Goal: Information Seeking & Learning: Learn about a topic

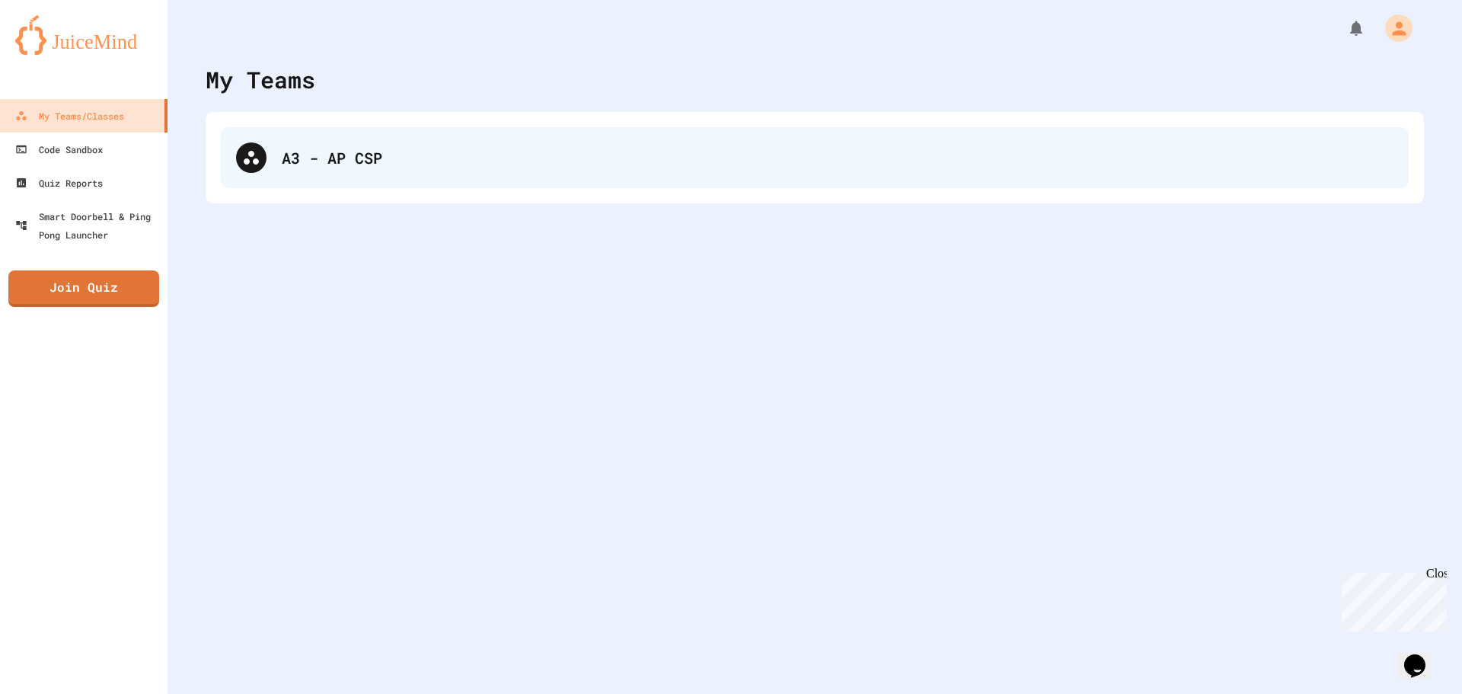
click at [397, 152] on div "A3 - AP CSP" at bounding box center [837, 157] width 1111 height 23
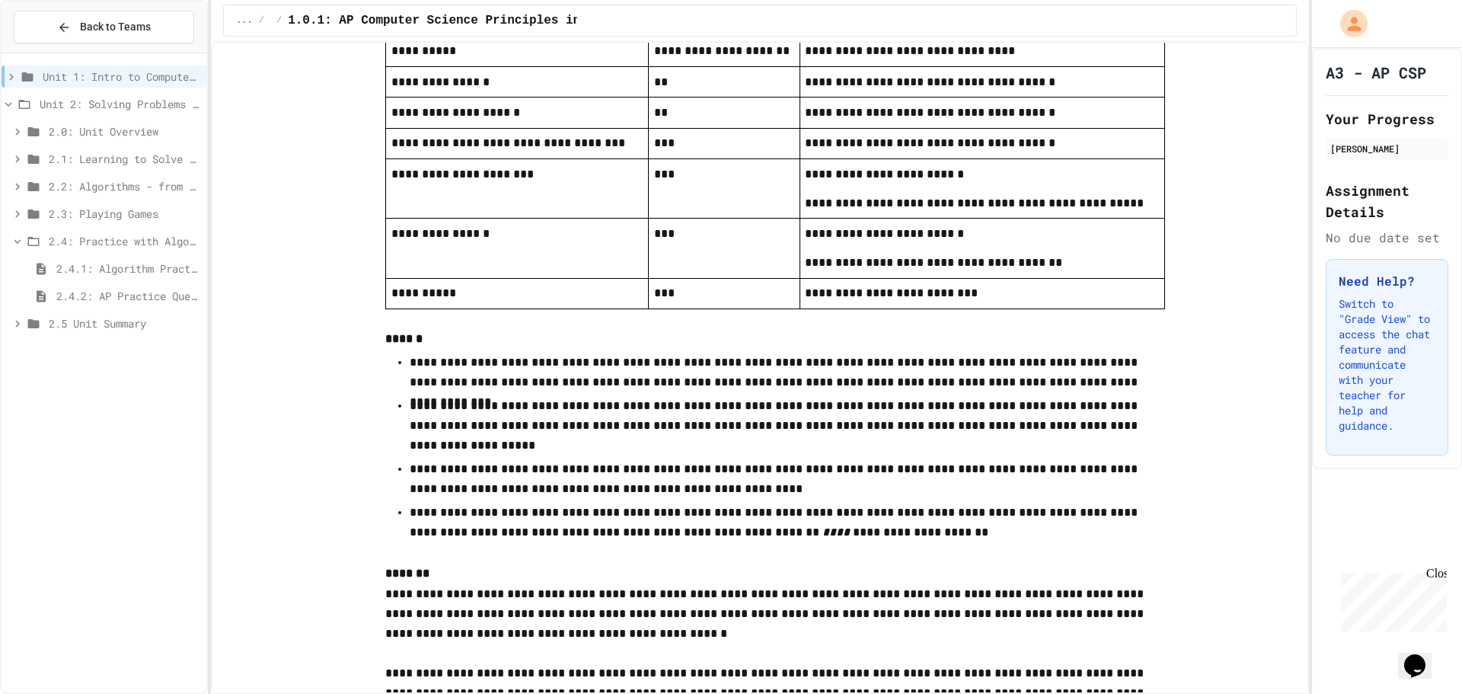
scroll to position [2893, 0]
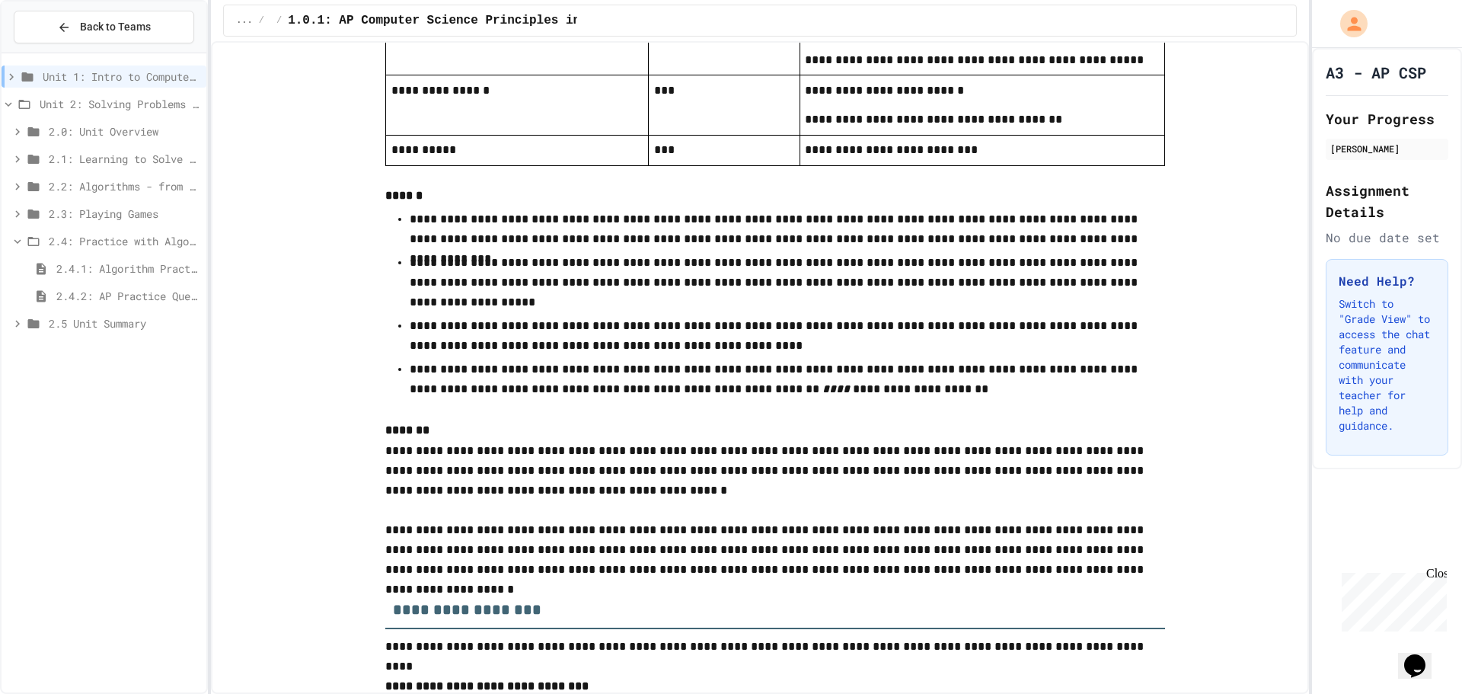
click at [110, 60] on div at bounding box center [104, 196] width 205 height 274
click at [113, 65] on div at bounding box center [104, 196] width 205 height 274
click at [116, 81] on span "Unit 1: Intro to Computer Science" at bounding box center [122, 77] width 158 height 16
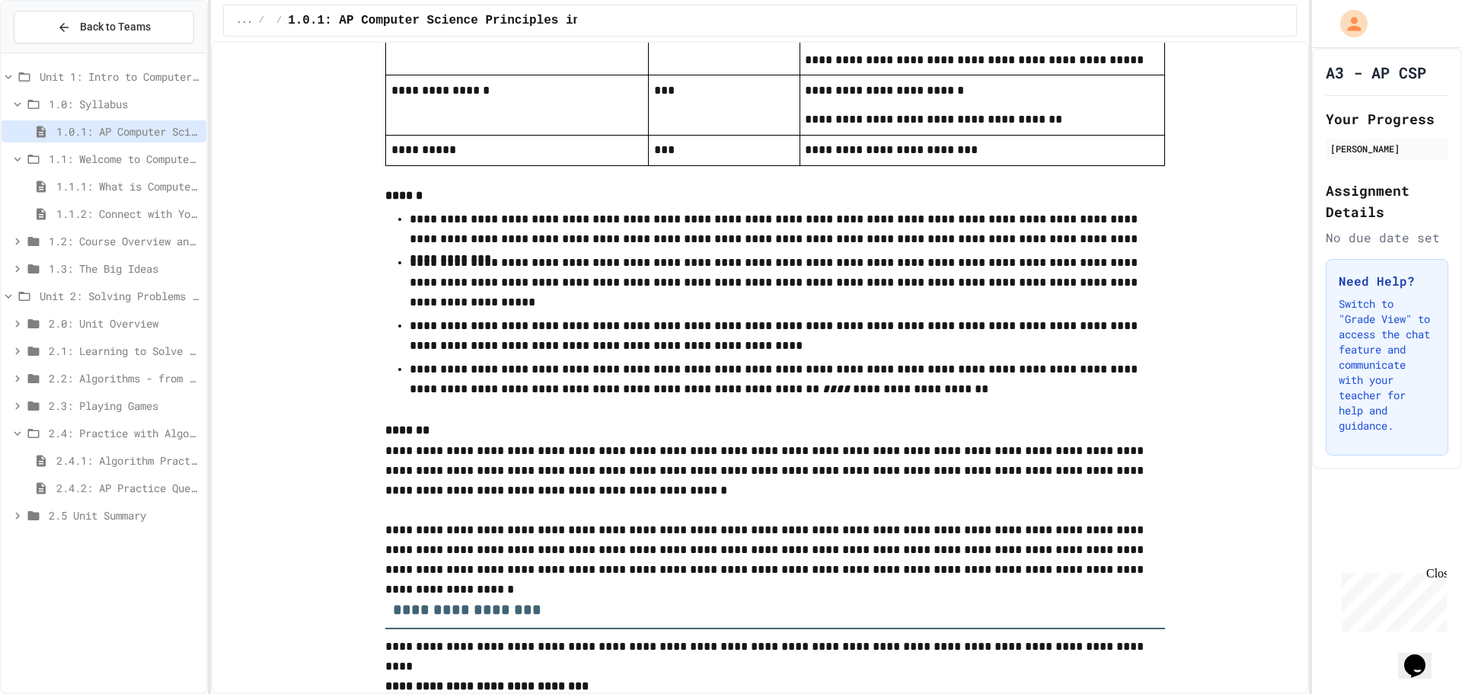
click at [148, 234] on span "1.2: Course Overview and the AP Exam" at bounding box center [124, 241] width 151 height 16
click at [176, 353] on span "Unit 2: Solving Problems in Computer Science" at bounding box center [120, 351] width 161 height 16
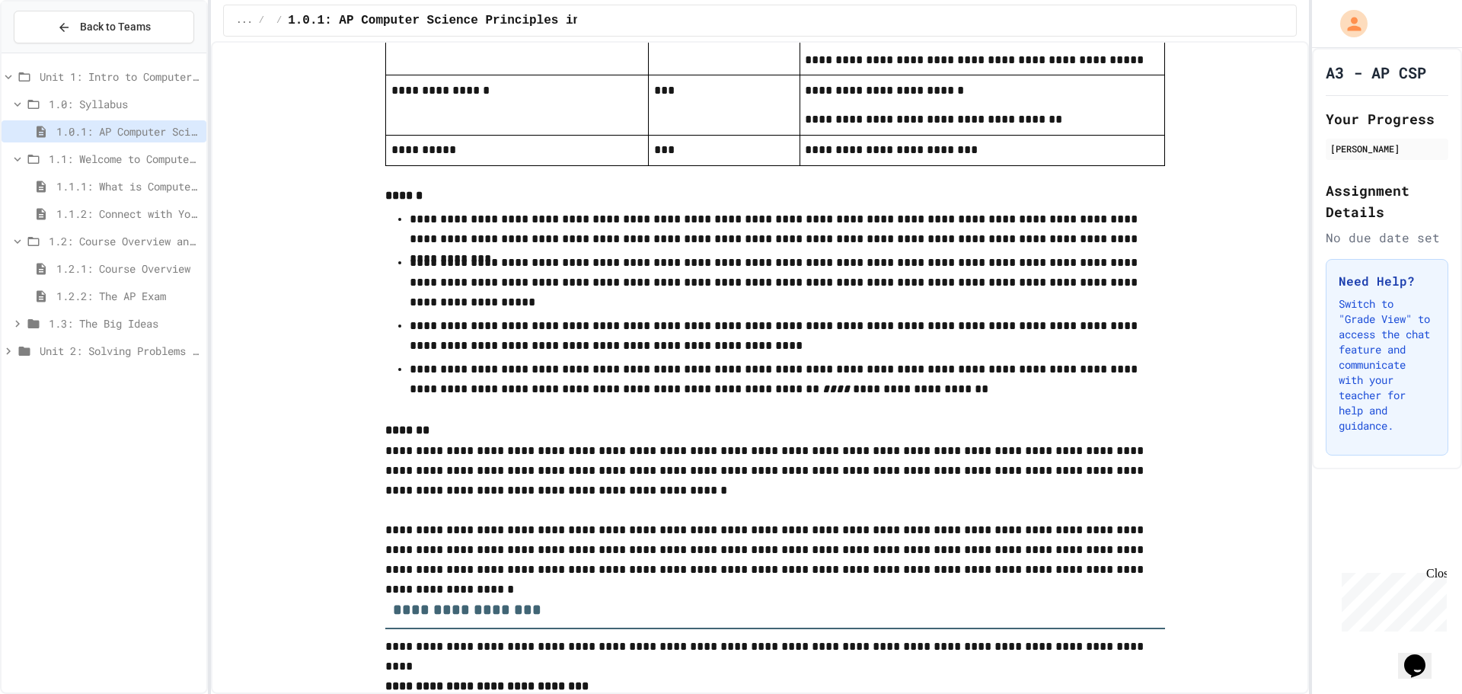
click at [174, 359] on div "Unit 2: Solving Problems in Computer Science" at bounding box center [104, 351] width 205 height 22
click at [152, 385] on span "2.0: Unit Overview" at bounding box center [124, 378] width 151 height 16
click at [152, 404] on span "2.0.1: Unit Overview" at bounding box center [128, 405] width 144 height 16
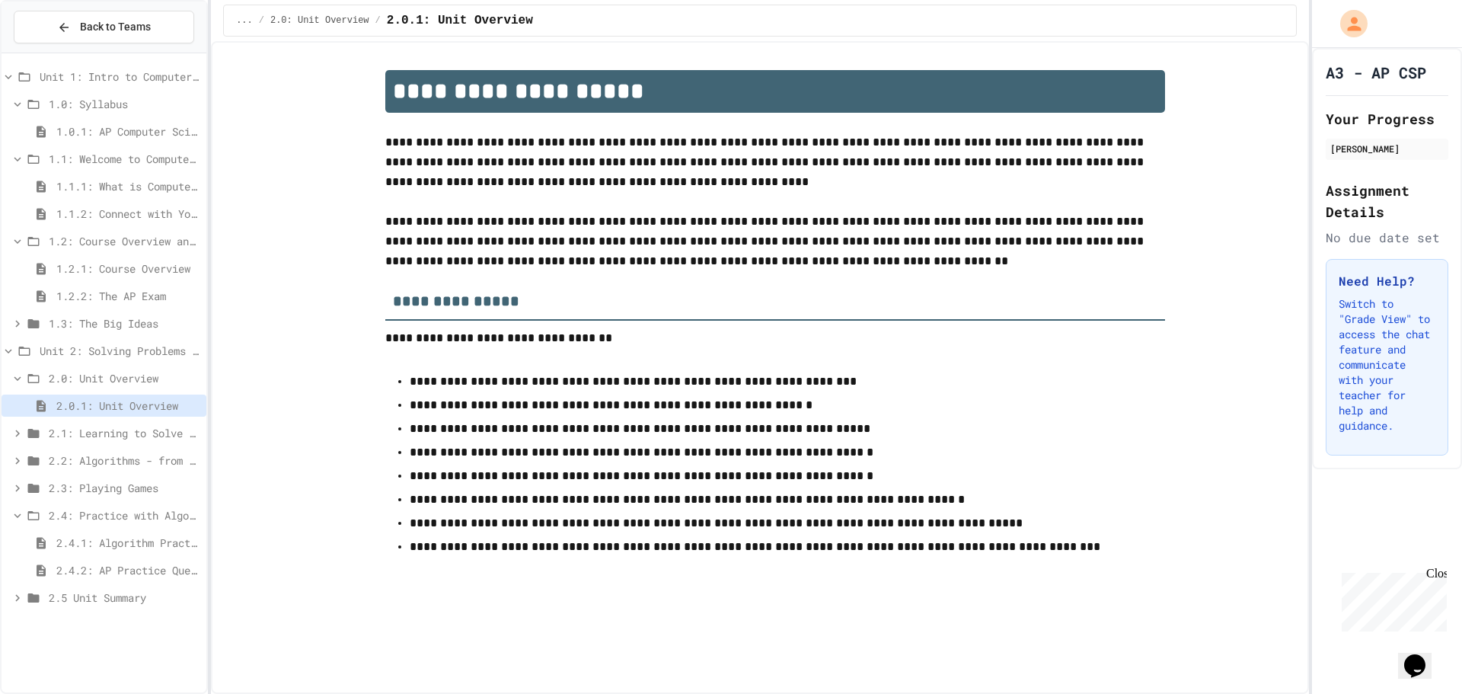
click at [145, 438] on span "2.1: Learning to Solve Hard Problems" at bounding box center [124, 433] width 151 height 16
click at [149, 463] on span "2.1.1: The Growth Mindset" at bounding box center [128, 460] width 144 height 16
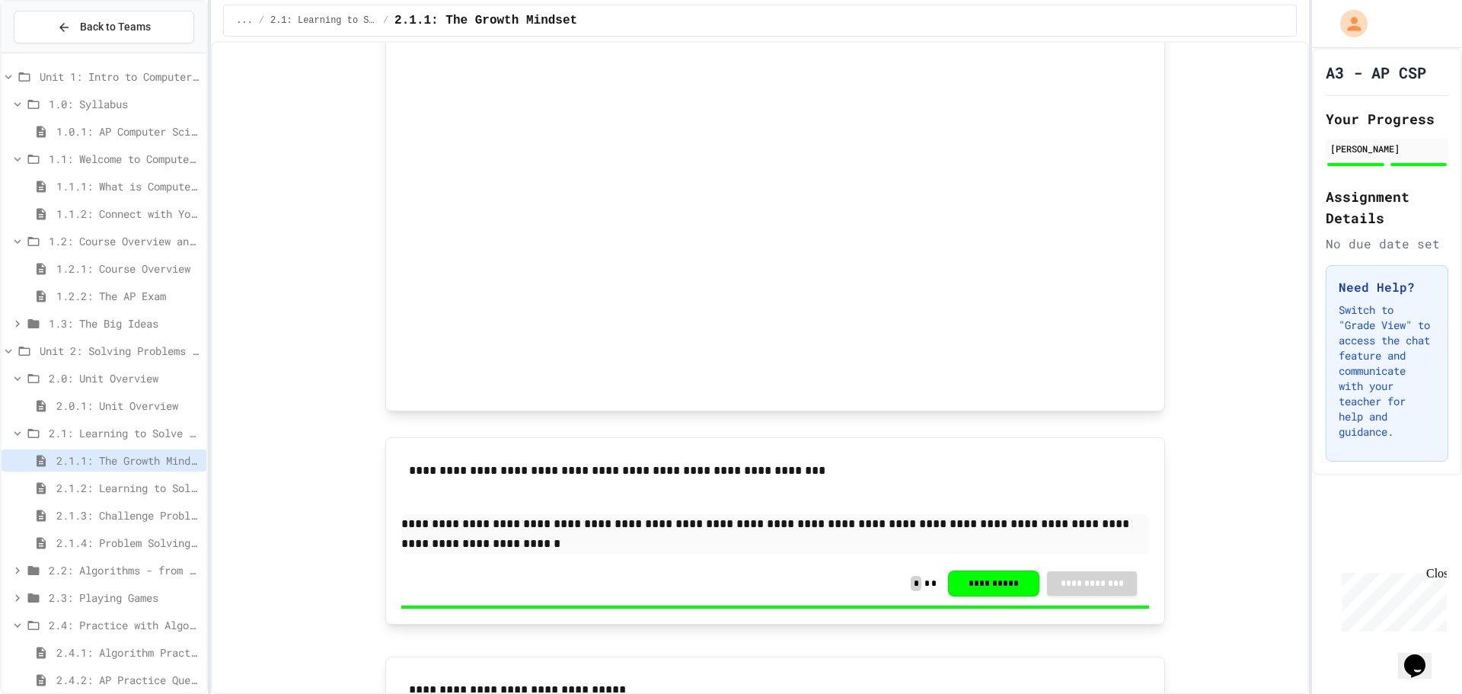
scroll to position [899, 0]
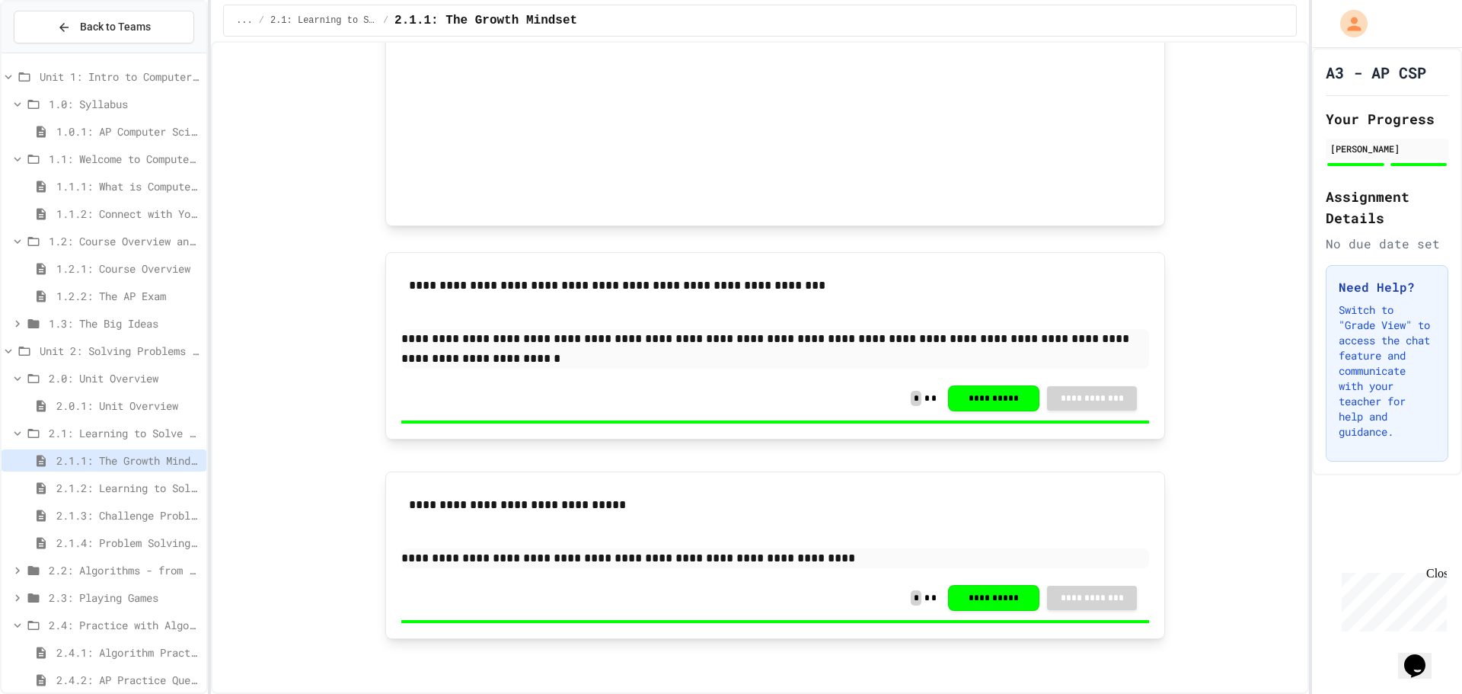
click at [96, 490] on span "2.1.2: Learning to Solve Hard Problems" at bounding box center [128, 488] width 144 height 16
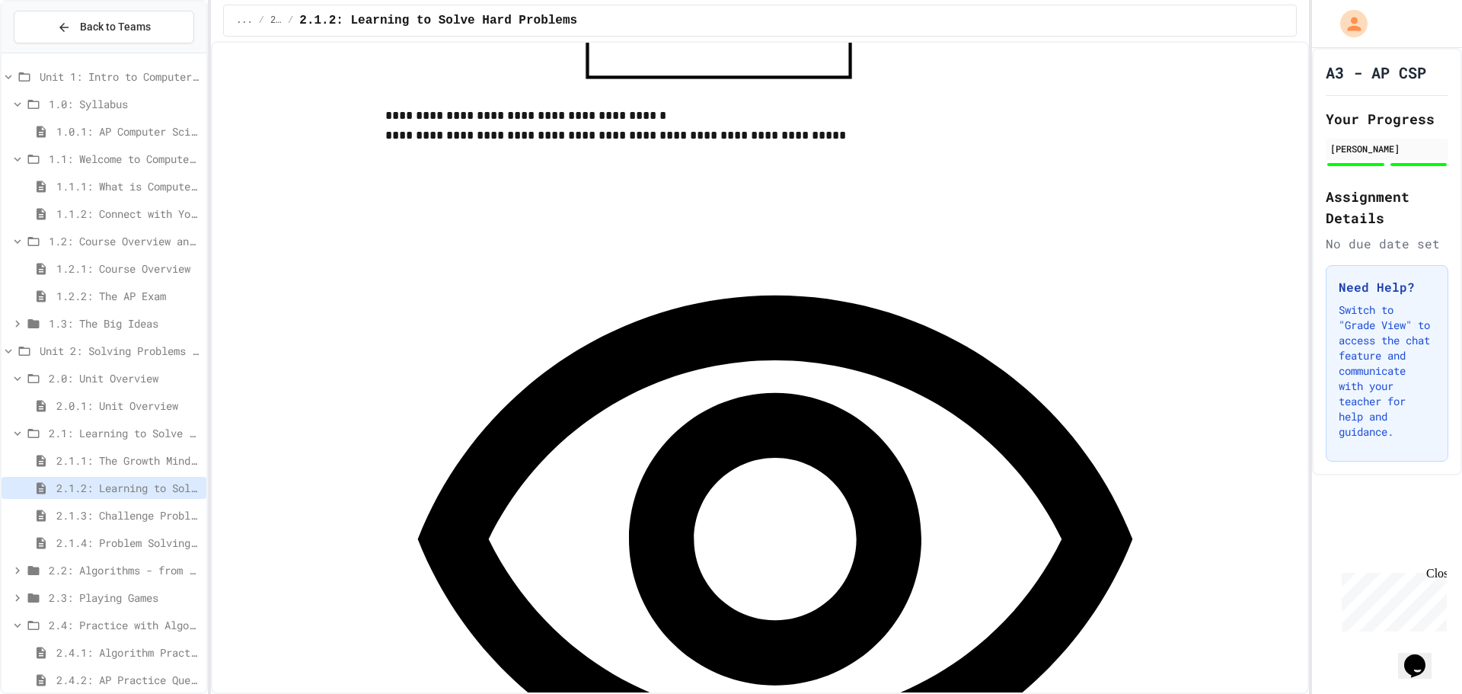
scroll to position [990, 0]
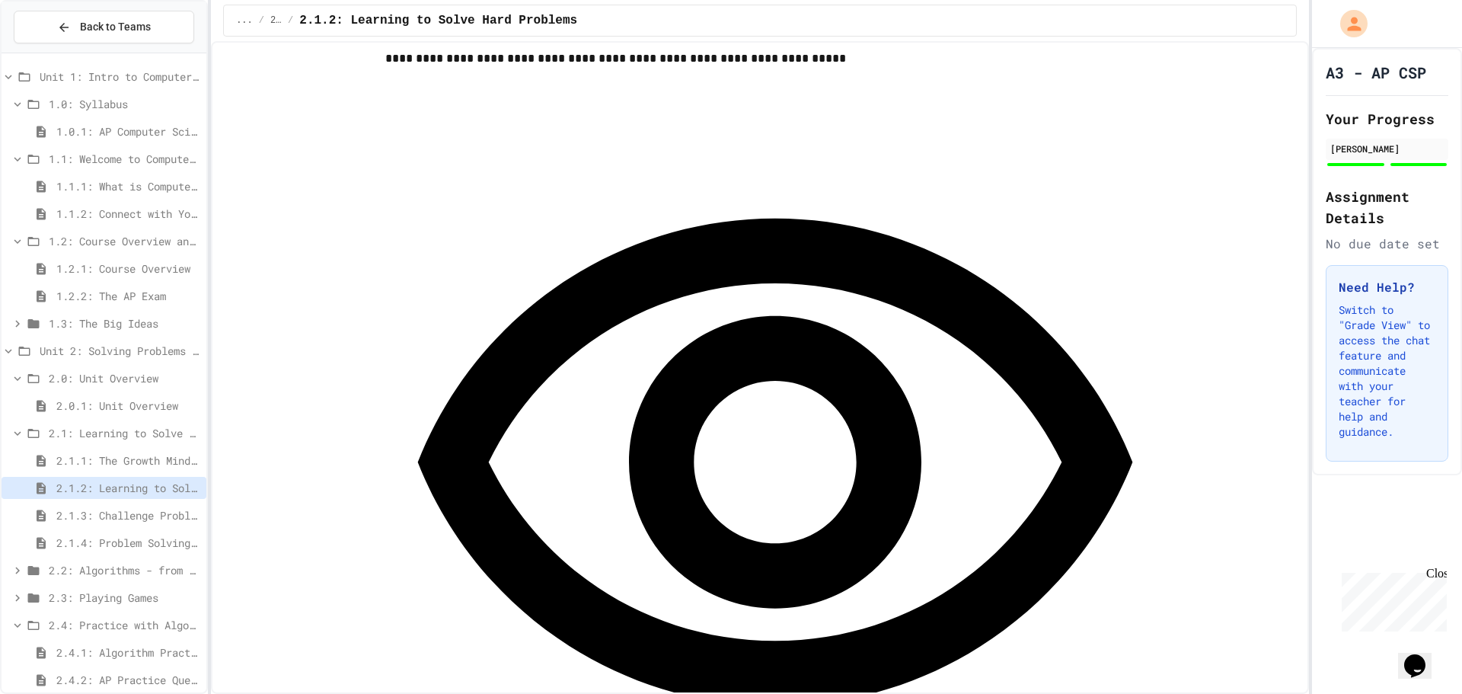
click at [123, 505] on div "2.1.3: Challenge Problem - The Bridge" at bounding box center [104, 515] width 205 height 22
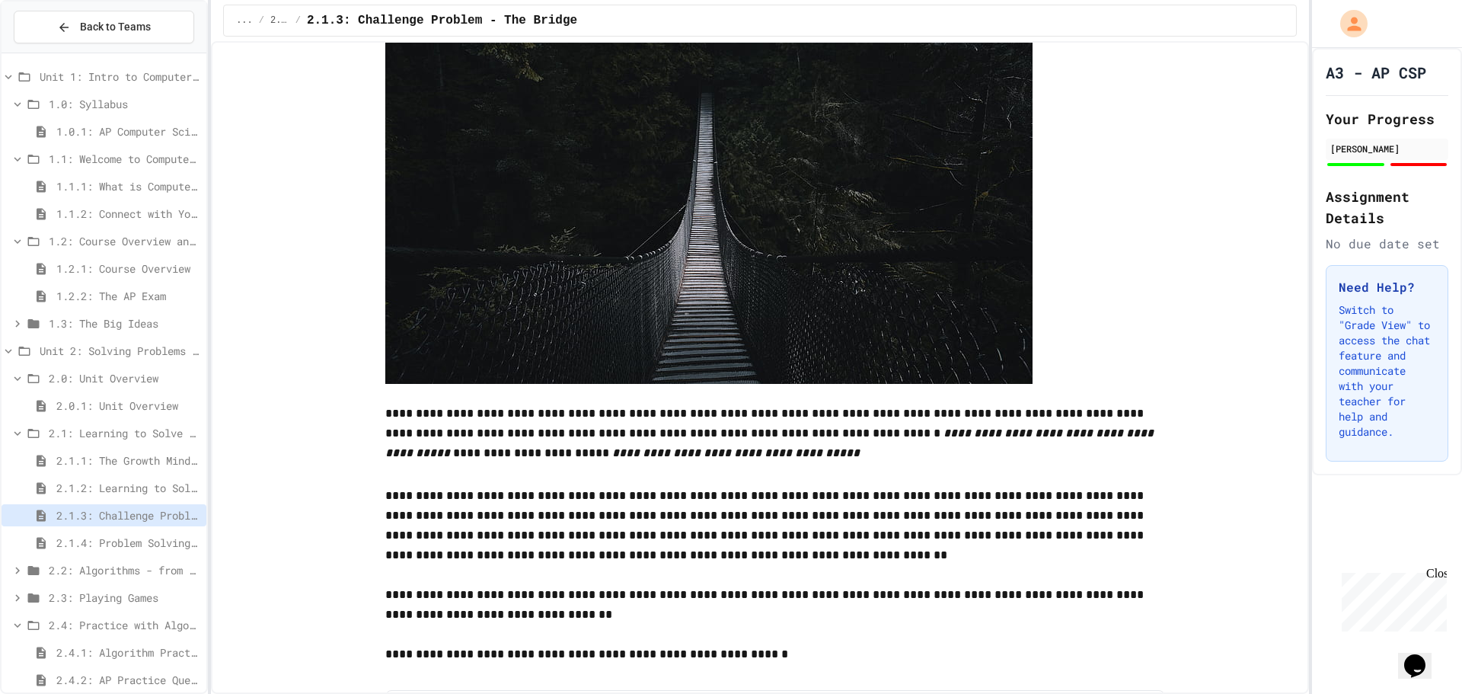
scroll to position [533, 0]
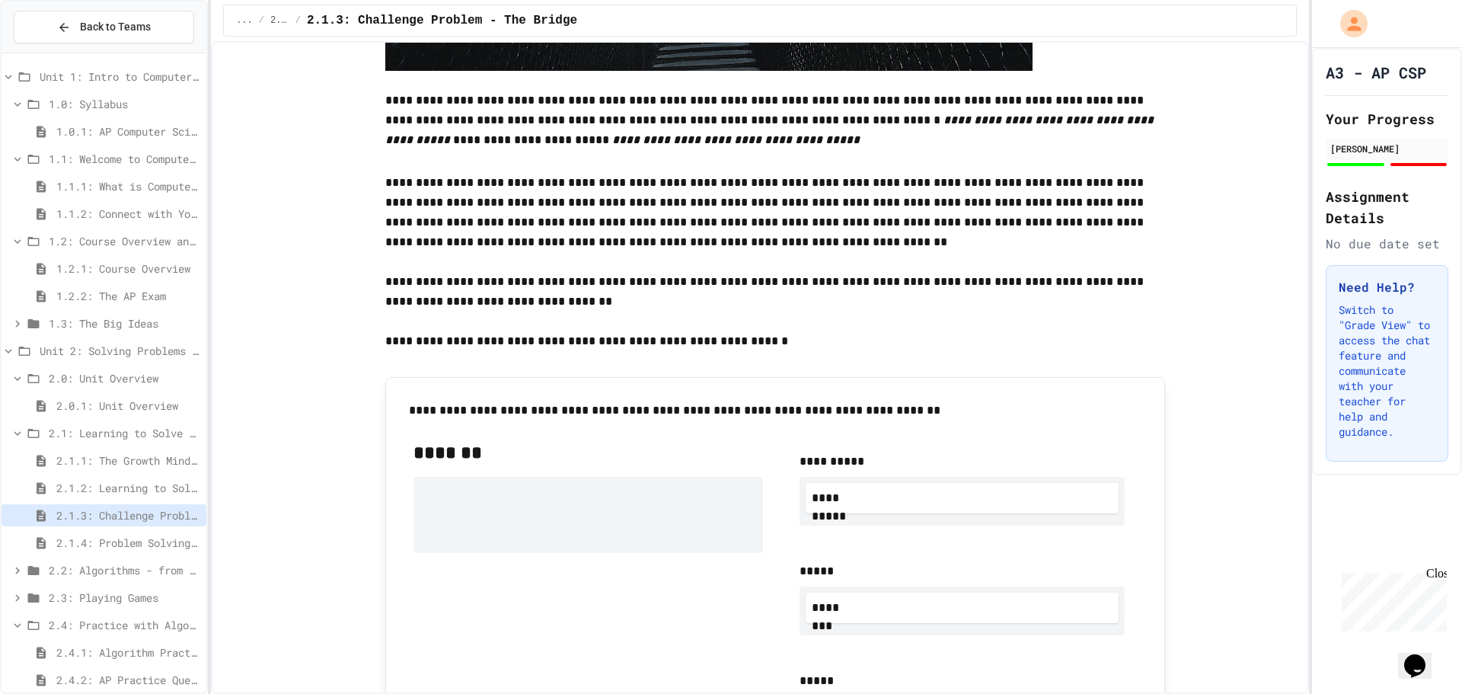
click at [163, 537] on span "2.1.4: Problem Solving Practice" at bounding box center [128, 542] width 144 height 16
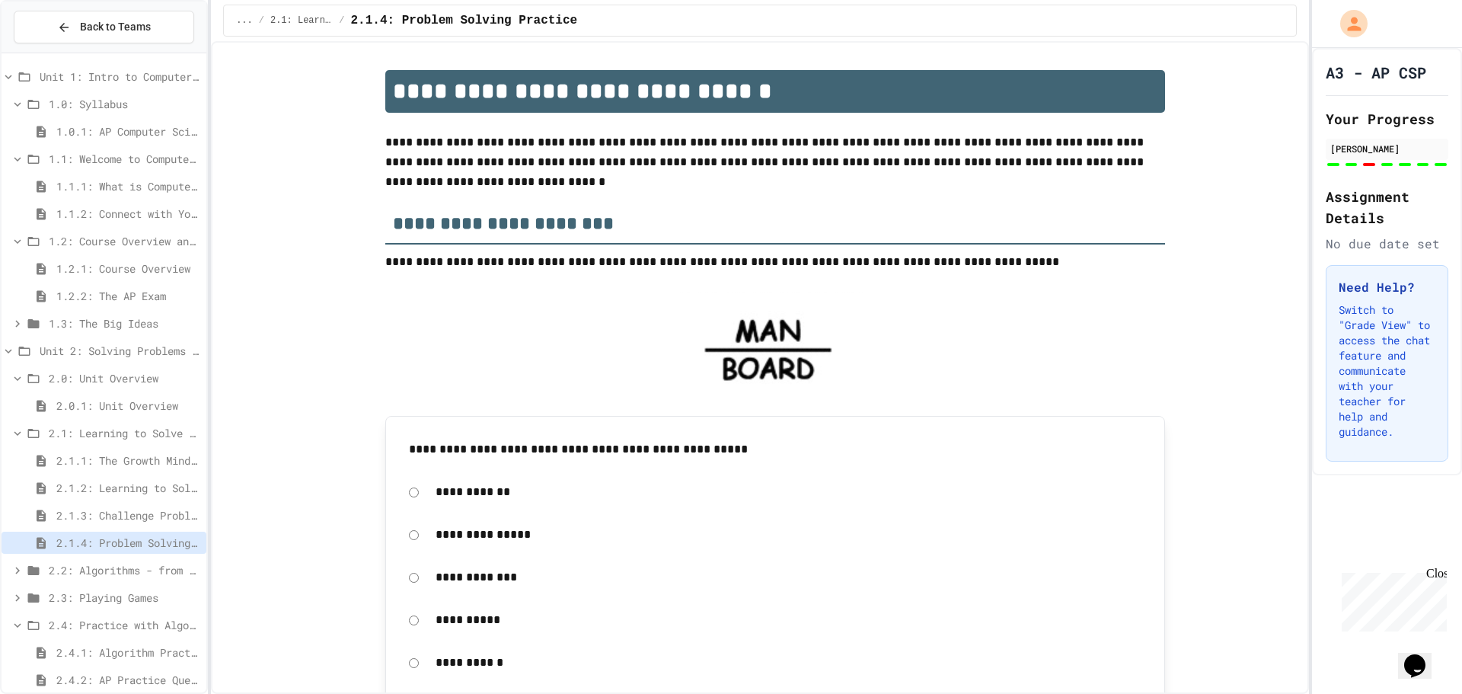
click at [148, 442] on div "2.1: Learning to Solve Hard Problems" at bounding box center [104, 433] width 205 height 22
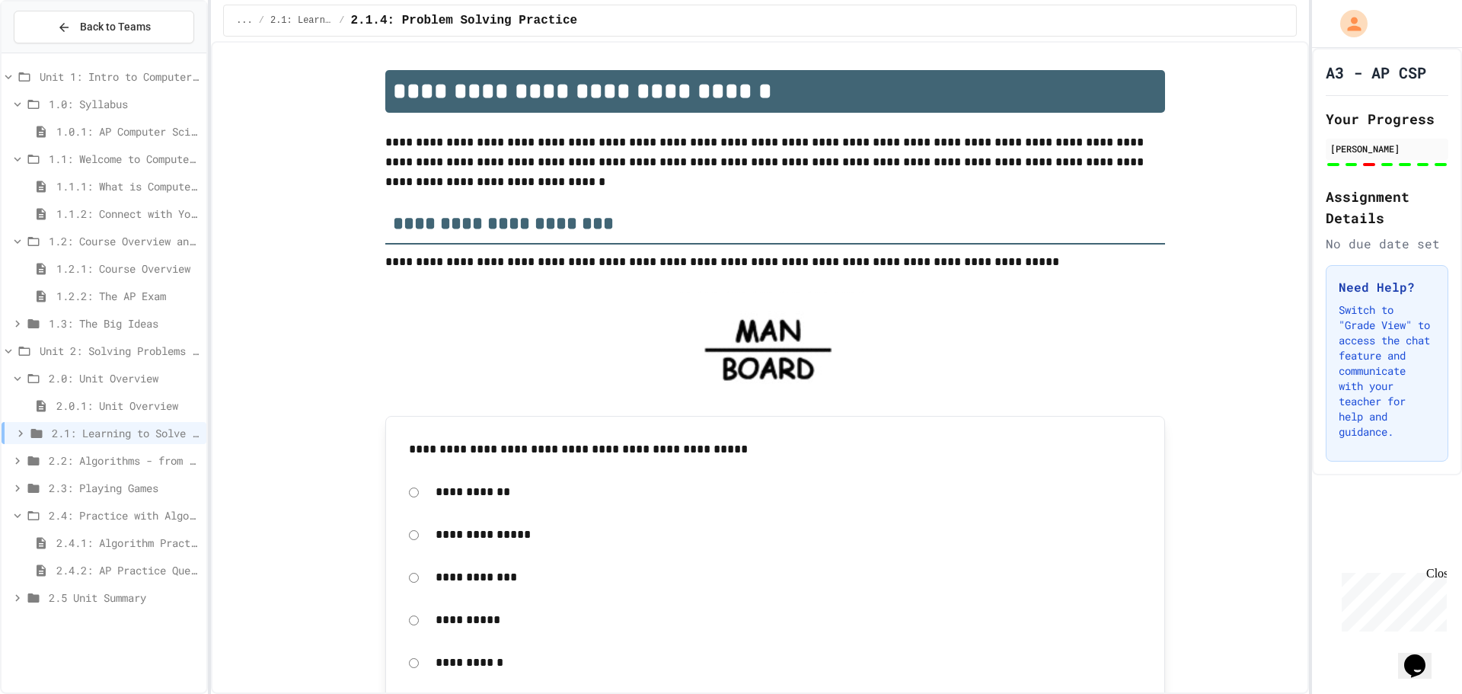
click at [148, 466] on span "2.2: Algorithms - from Pseudocode to Flowcharts" at bounding box center [124, 460] width 151 height 16
click at [152, 480] on div "2.2.1: The Power of Algorithms" at bounding box center [104, 488] width 205 height 22
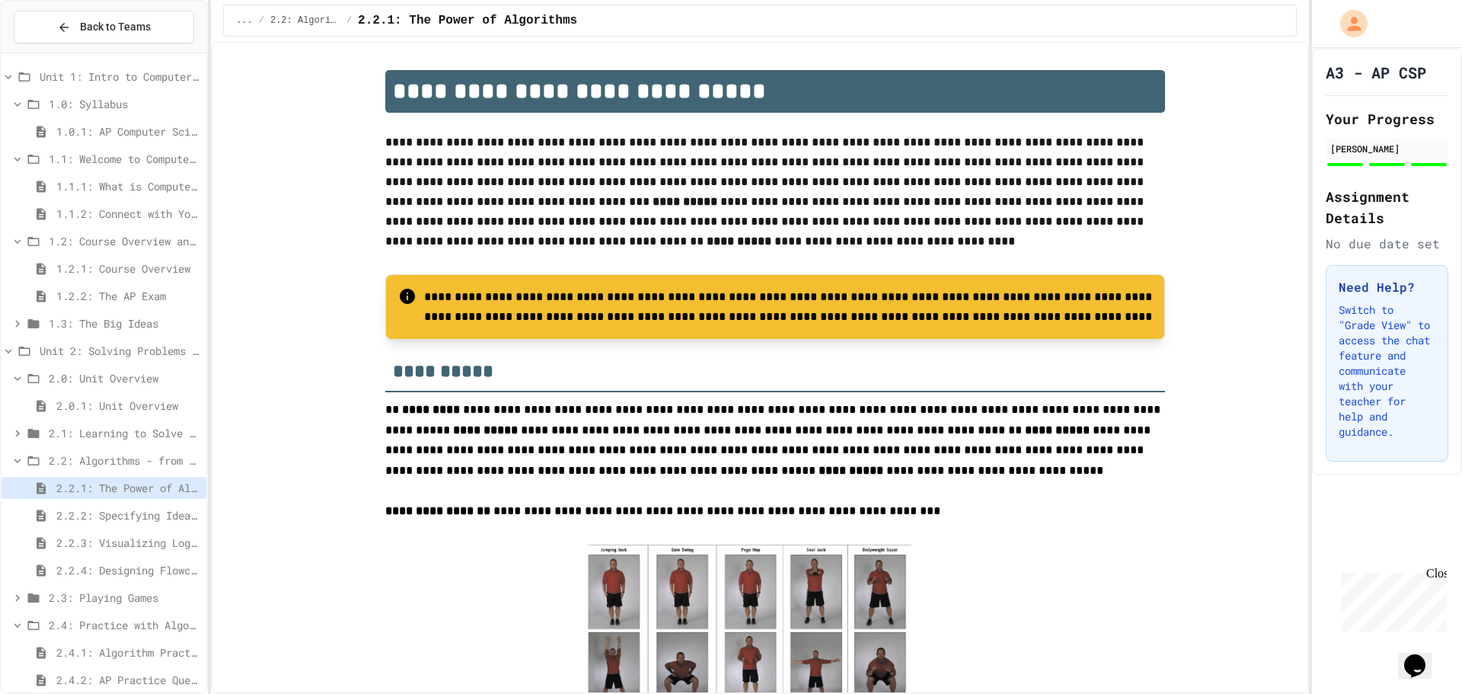
drag, startPoint x: 742, startPoint y: 243, endPoint x: 687, endPoint y: 249, distance: 55.2
click at [687, 249] on p "**********" at bounding box center [775, 193] width 780 height 122
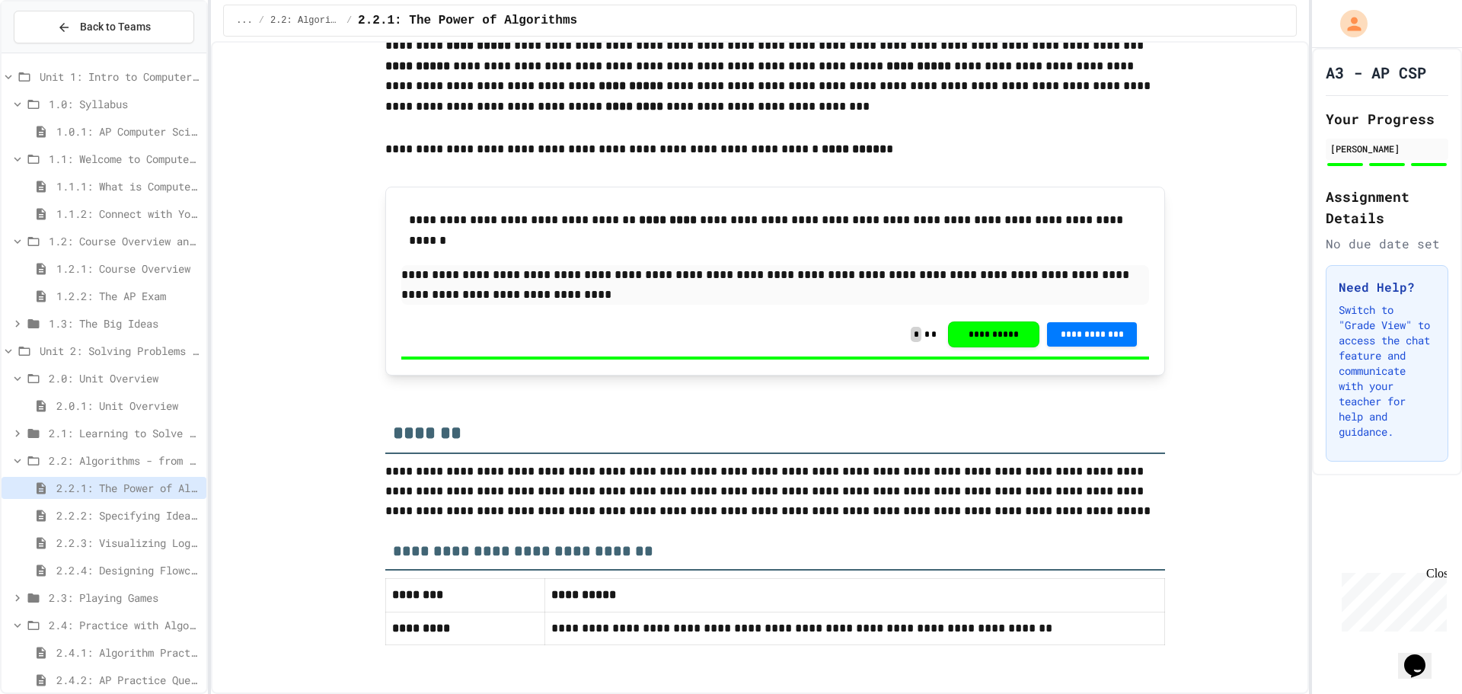
scroll to position [2939, 0]
click at [161, 523] on div "2.2.2: Specifying Ideas with Pseudocode" at bounding box center [104, 515] width 205 height 22
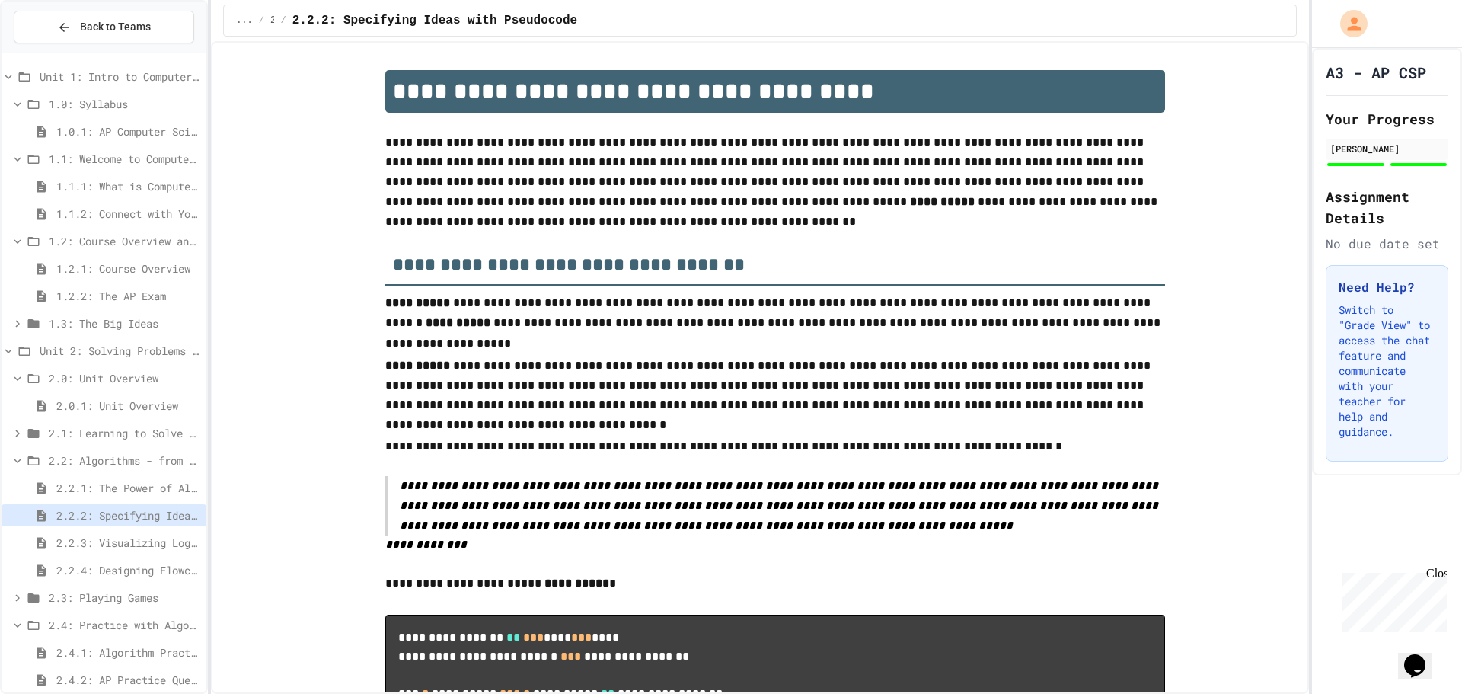
click at [69, 548] on span "2.2.3: Visualizing Logic with Flowcharts" at bounding box center [128, 542] width 144 height 16
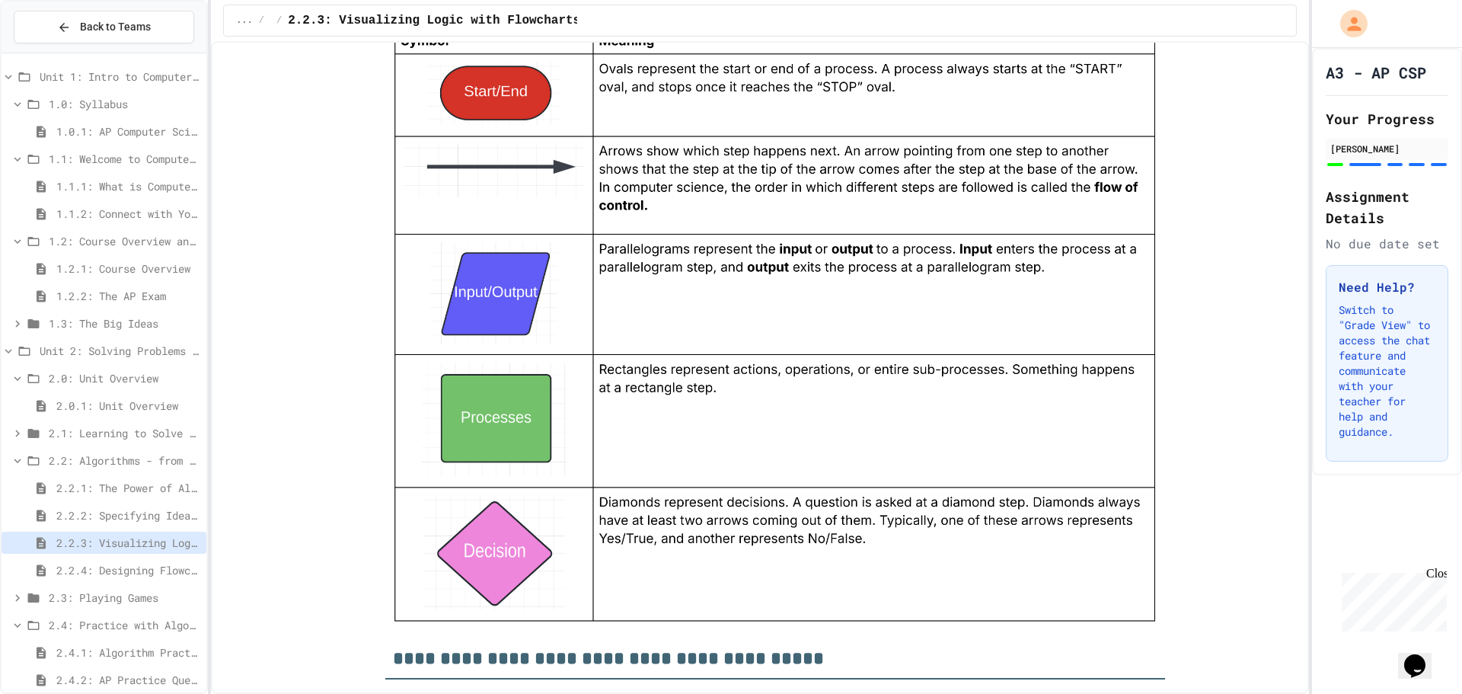
scroll to position [1599, 0]
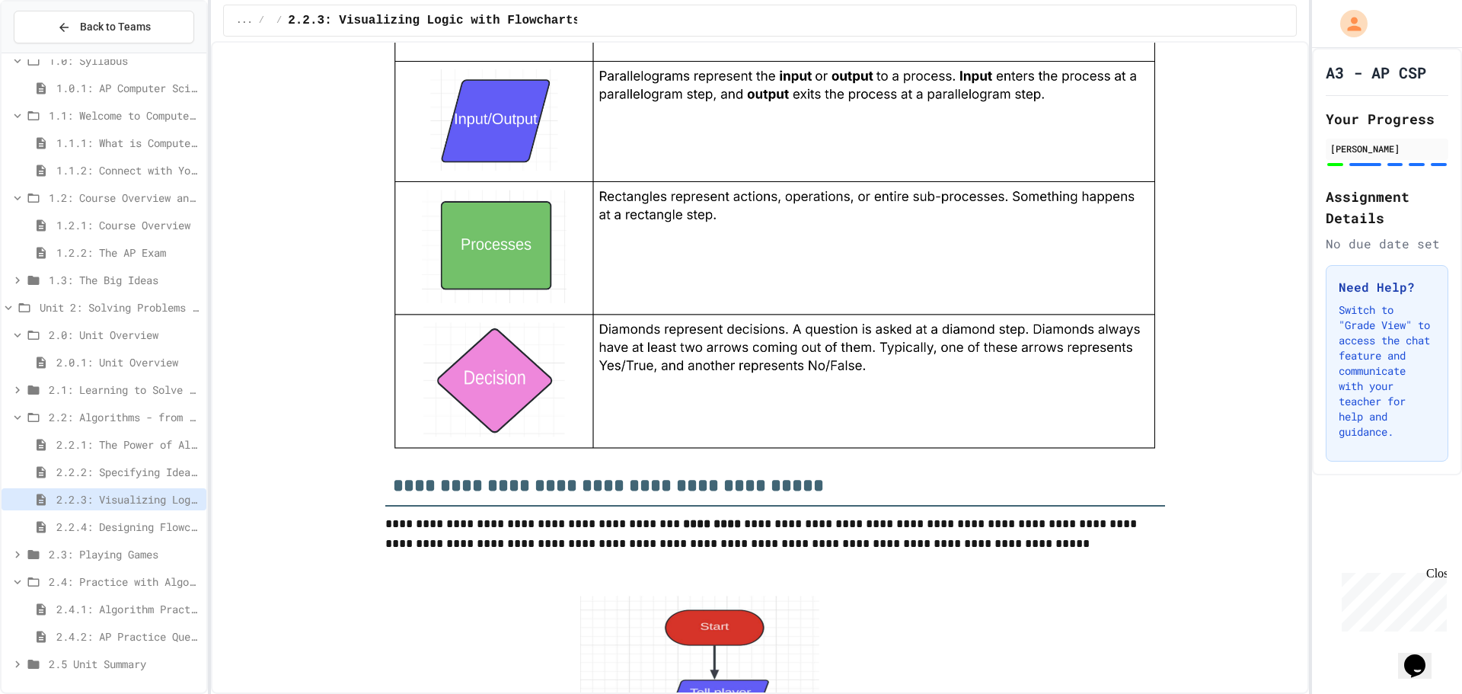
click at [125, 531] on span "2.2.4: Designing Flowcharts" at bounding box center [128, 526] width 144 height 16
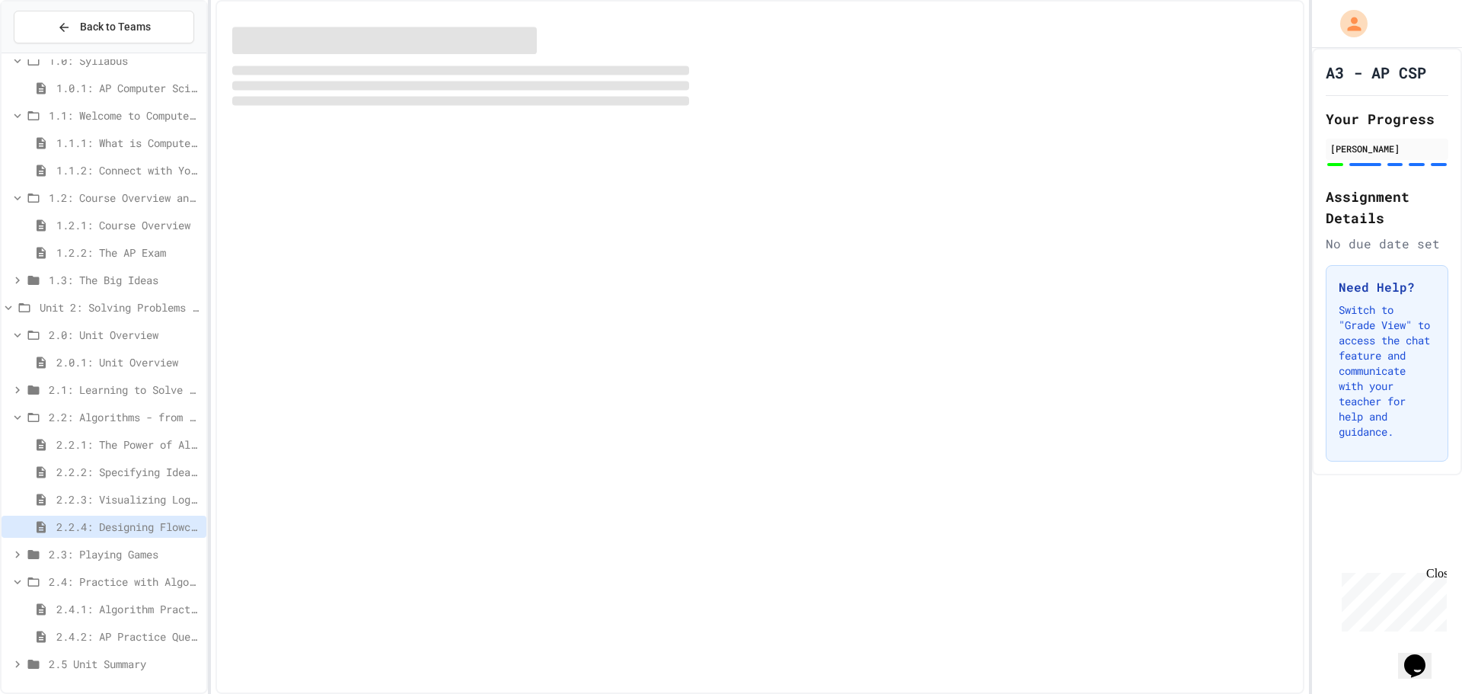
scroll to position [31, 0]
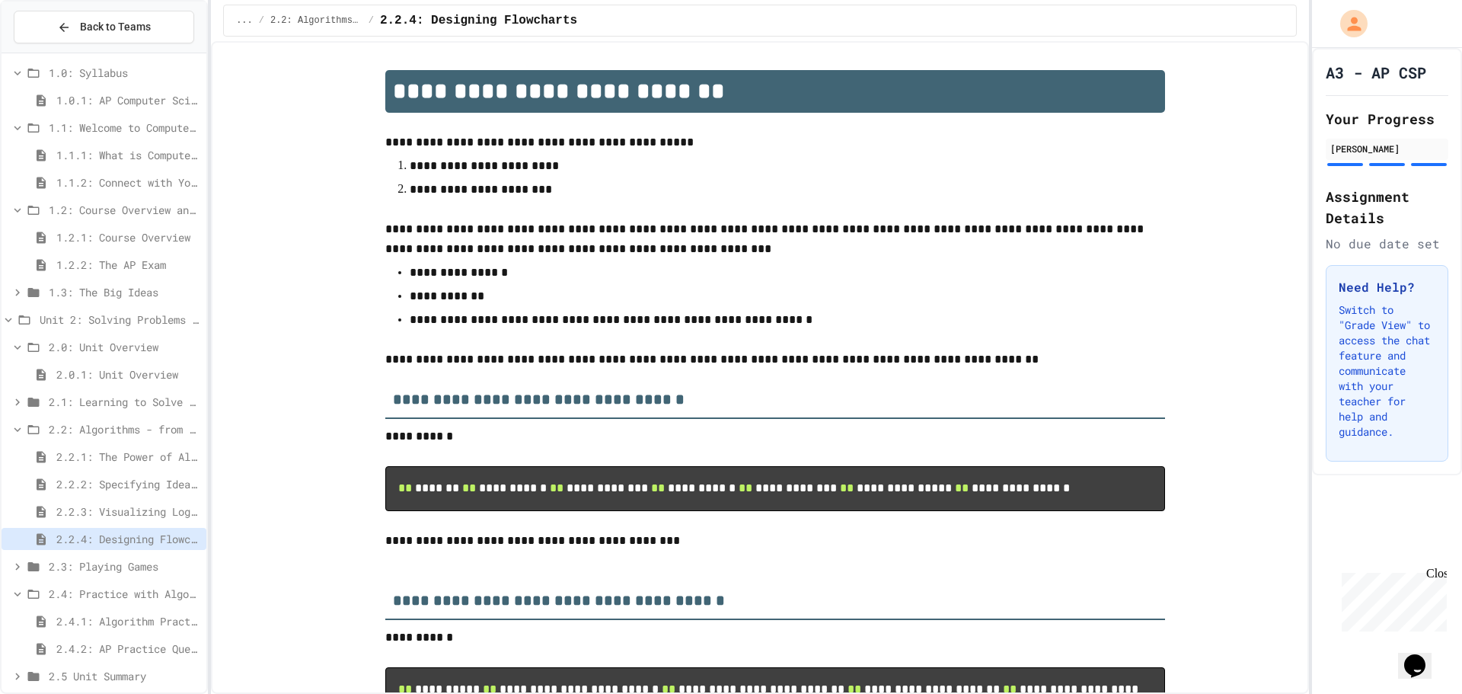
click at [81, 427] on span "2.2: Algorithms - from Pseudocode to Flowcharts" at bounding box center [124, 429] width 151 height 16
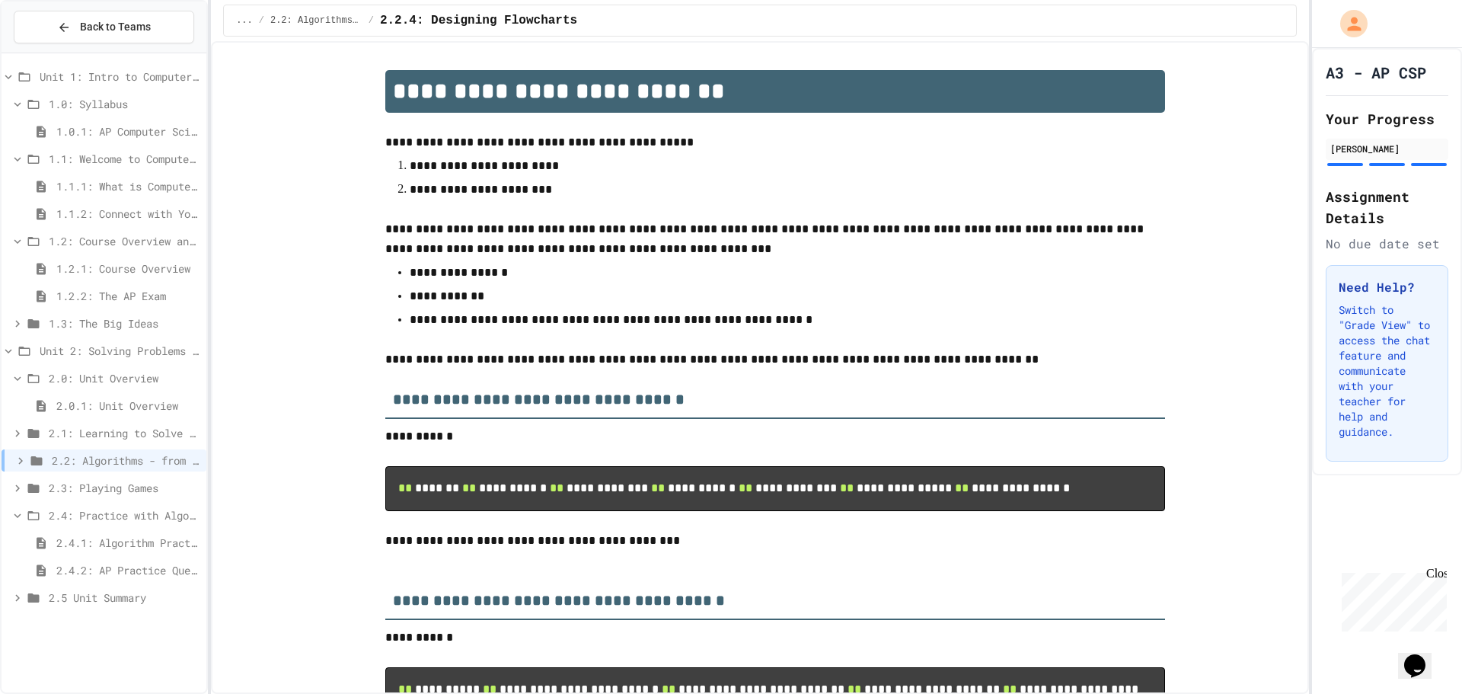
scroll to position [0, 0]
click at [107, 510] on span "2.4: Practice with Algorithms" at bounding box center [124, 515] width 151 height 16
click at [78, 378] on span "2.0: Unit Overview" at bounding box center [124, 378] width 151 height 16
click at [86, 353] on span "Unit 2: Solving Problems in Computer Science" at bounding box center [120, 351] width 161 height 16
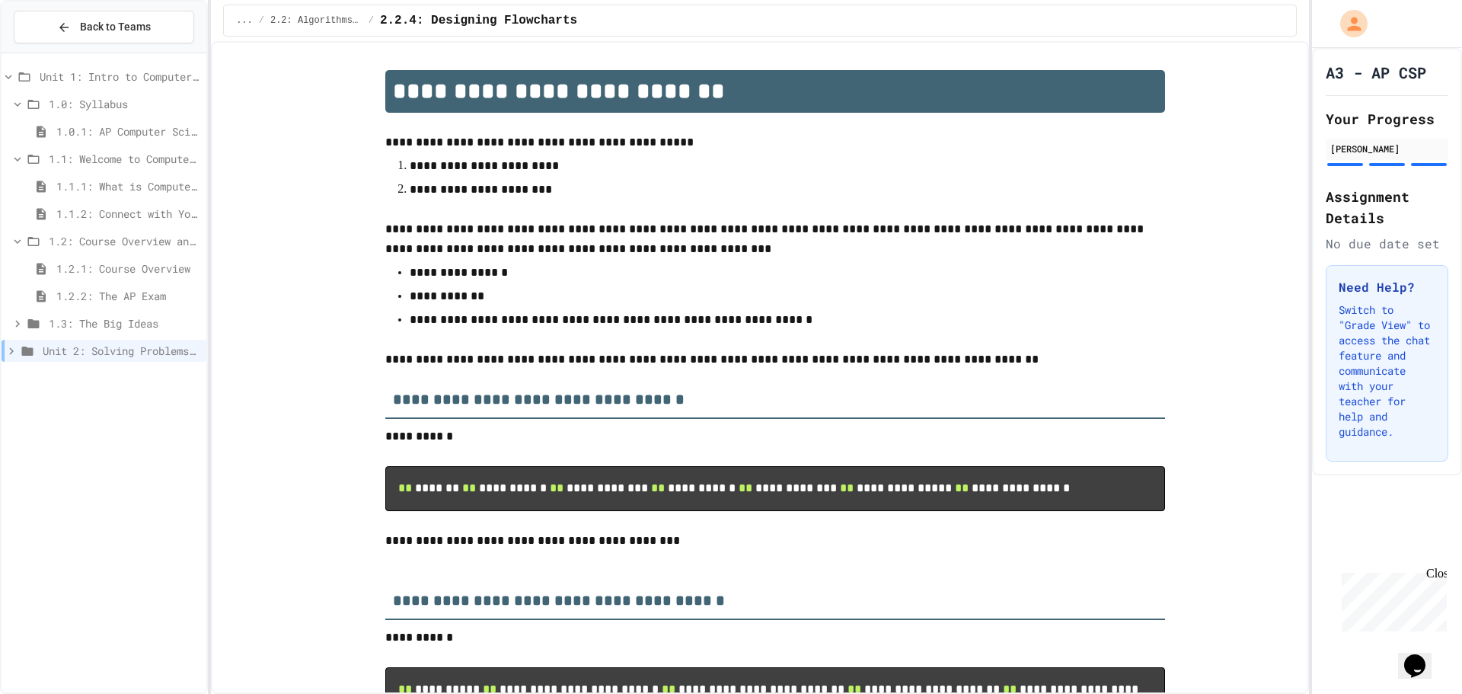
click at [76, 228] on div "Unit 1: Intro to Computer Science 1.0: Syllabus 1.0.1: AP Computer Science Prin…" at bounding box center [104, 216] width 205 height 314
click at [61, 162] on span "1.1: Welcome to Computer Science" at bounding box center [124, 159] width 151 height 16
click at [77, 194] on div "1.2: Course Overview and the AP Exam" at bounding box center [104, 186] width 205 height 22
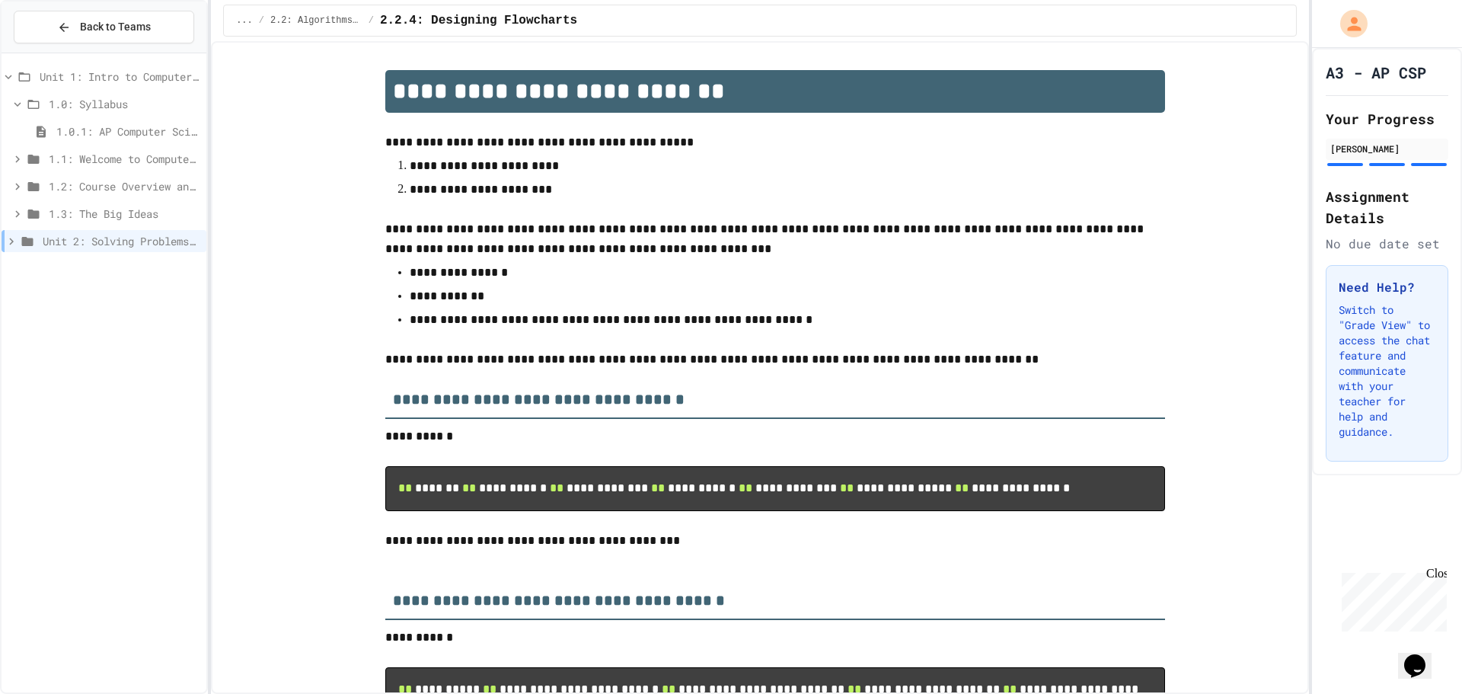
click at [63, 108] on span "1.0: Syllabus" at bounding box center [124, 104] width 151 height 16
click at [62, 85] on div "Unit 1: Intro to Computer Science" at bounding box center [104, 76] width 205 height 22
